Goal: Task Accomplishment & Management: Use online tool/utility

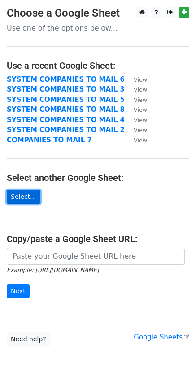
click at [18, 196] on link "Select..." at bounding box center [24, 197] width 34 height 14
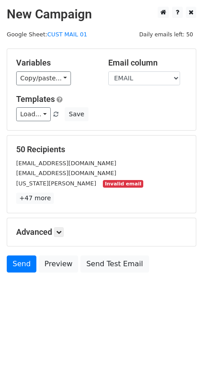
click at [103, 183] on small "Invalid email" at bounding box center [123, 184] width 40 height 8
click at [28, 195] on link "+47 more" at bounding box center [35, 197] width 38 height 11
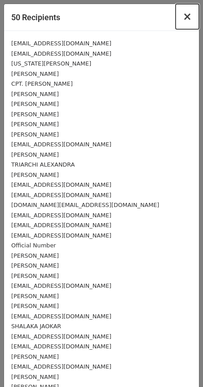
click at [183, 18] on span "×" at bounding box center [187, 16] width 9 height 13
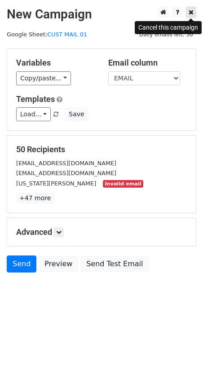
click at [191, 10] on icon at bounding box center [190, 12] width 5 height 6
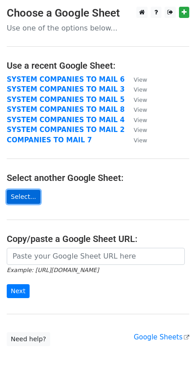
click at [10, 192] on link "Select..." at bounding box center [24, 197] width 34 height 14
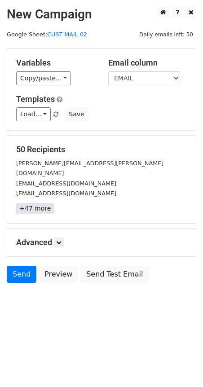
click at [34, 203] on link "+47 more" at bounding box center [35, 208] width 38 height 11
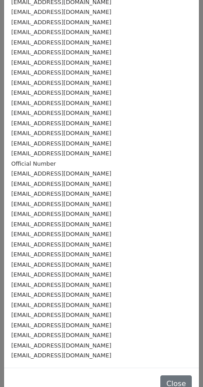
scroll to position [199, 0]
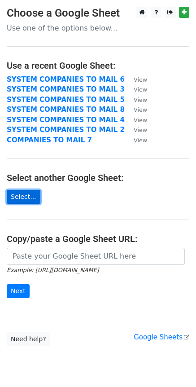
click at [22, 196] on link "Select..." at bounding box center [24, 197] width 34 height 14
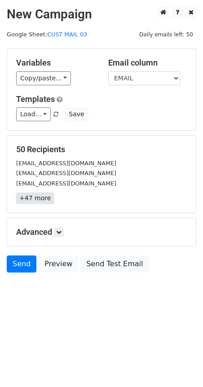
click at [23, 200] on link "+47 more" at bounding box center [35, 197] width 38 height 11
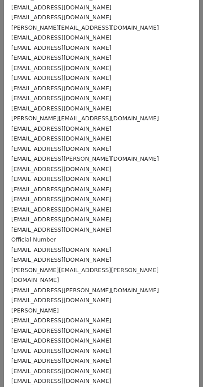
scroll to position [179, 0]
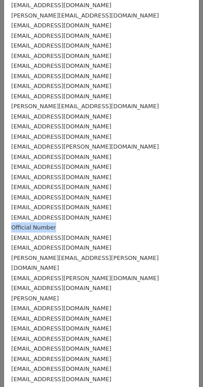
drag, startPoint x: 56, startPoint y: 218, endPoint x: 7, endPoint y: 220, distance: 48.5
click at [7, 220] on div "supply@omicronships.gr operation@orsatanker.com technical@palmali.com huseyinar…" at bounding box center [101, 120] width 195 height 539
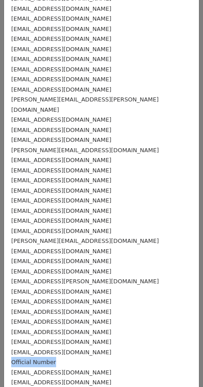
scroll to position [0, 0]
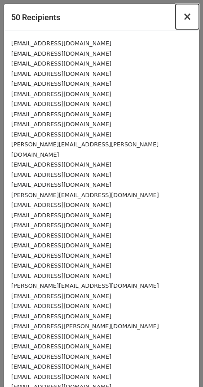
click at [183, 17] on span "×" at bounding box center [187, 16] width 9 height 13
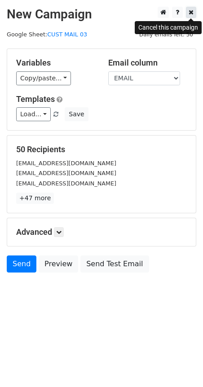
click at [191, 7] on link at bounding box center [191, 12] width 10 height 11
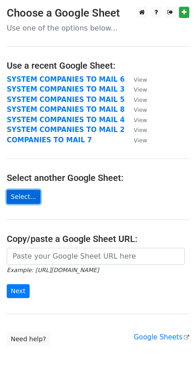
click at [34, 197] on link "Select..." at bounding box center [24, 197] width 34 height 14
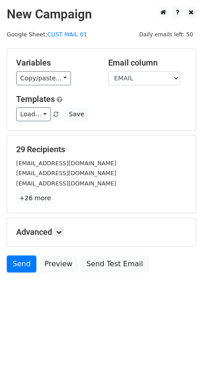
drag, startPoint x: 15, startPoint y: 147, endPoint x: 78, endPoint y: 144, distance: 63.3
click at [78, 144] on div "29 Recipients superintendent@victoriamaritimeltd.com PURCHASING@YKNOT-SHIPPING.…" at bounding box center [101, 174] width 188 height 77
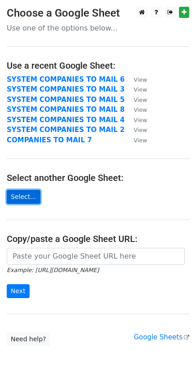
click at [18, 194] on link "Select..." at bounding box center [24, 197] width 34 height 14
